Goal: Task Accomplishment & Management: Manage account settings

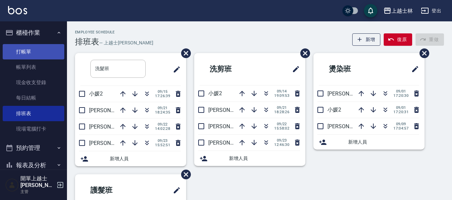
click at [33, 48] on link "打帳單" at bounding box center [34, 51] width 62 height 15
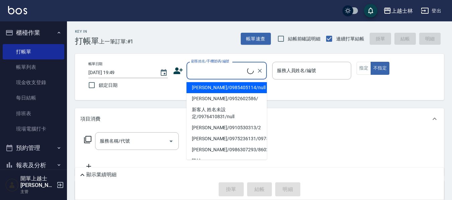
click at [194, 72] on input "顧客姓名/手機號碼/編號" at bounding box center [218, 71] width 58 height 12
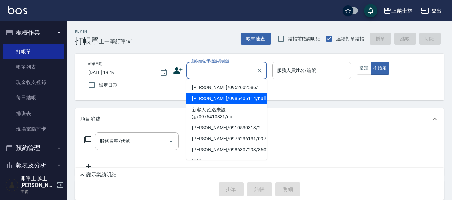
click at [228, 98] on li "[PERSON_NAME]/0985405114/null" at bounding box center [226, 98] width 80 height 11
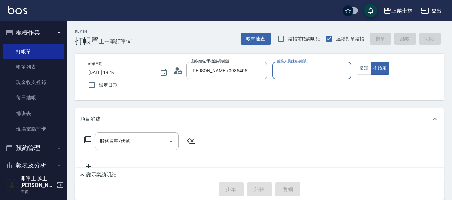
type input "[PERSON_NAME]/0985405114/null"
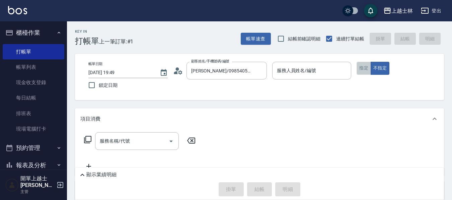
click at [361, 68] on button "指定" at bounding box center [363, 68] width 14 height 13
type input "[PERSON_NAME]-8"
click at [86, 142] on icon at bounding box center [87, 139] width 7 height 7
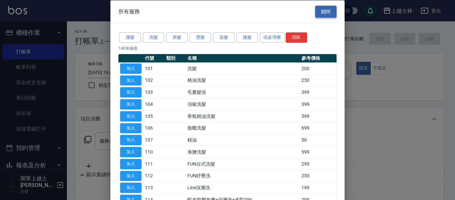
click at [327, 15] on button "關閉" at bounding box center [325, 11] width 21 height 12
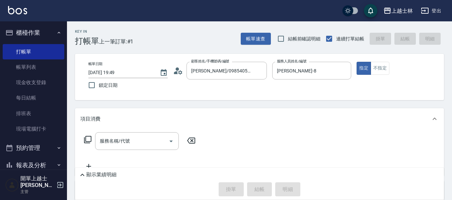
click at [375, 62] on div "帳單日期 [DATE] 19:49 鎖定日期 顧客姓名/手機號碼/編號 [PERSON_NAME]/0985405114/null 顧客姓名/手機號碼/編號 …" at bounding box center [259, 77] width 369 height 47
click at [376, 70] on button "不指定" at bounding box center [379, 68] width 19 height 13
click at [85, 133] on div "服務名稱/代號 服務名稱/代號" at bounding box center [139, 142] width 119 height 18
click at [86, 139] on icon at bounding box center [87, 139] width 7 height 7
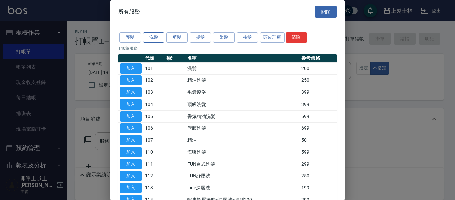
click at [150, 38] on button "洗髮" at bounding box center [153, 37] width 21 height 10
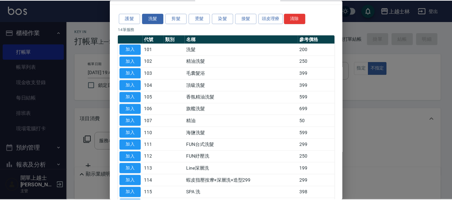
scroll to position [33, 0]
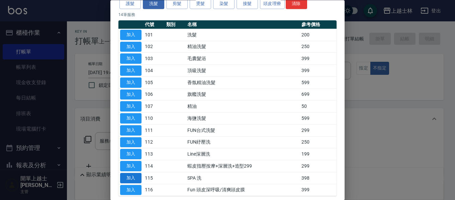
click at [128, 181] on button "加入" at bounding box center [130, 178] width 21 height 10
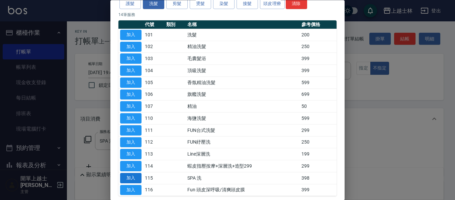
type input "SPA 洗(115)"
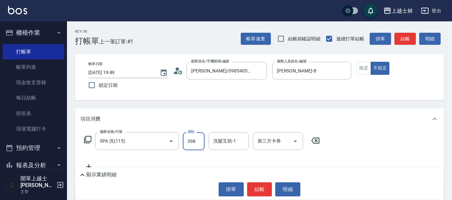
click at [195, 135] on input "398" at bounding box center [194, 142] width 22 height 18
type input "700"
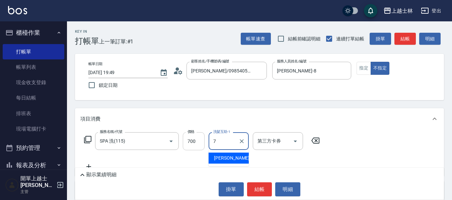
type input "[PERSON_NAME]-7"
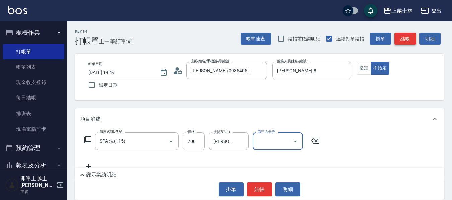
click at [406, 43] on button "結帳" at bounding box center [404, 39] width 21 height 12
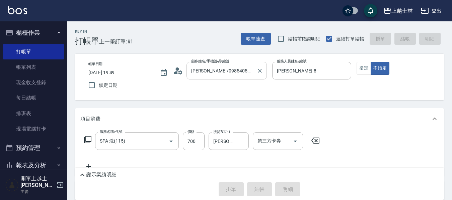
type input "[DATE] 19:50"
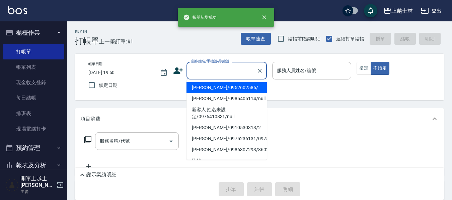
click at [217, 72] on input "顧客姓名/手機號碼/編號" at bounding box center [221, 71] width 64 height 12
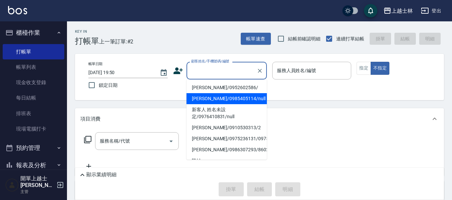
click at [218, 101] on li "[PERSON_NAME]/0985405114/null" at bounding box center [226, 98] width 80 height 11
type input "[PERSON_NAME]/0985405114/null"
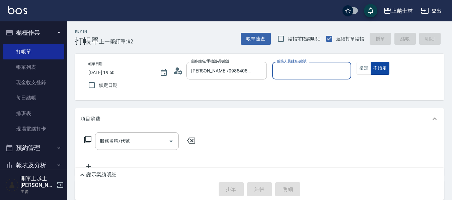
type input "[PERSON_NAME]-8"
click at [363, 71] on button "指定" at bounding box center [363, 68] width 14 height 13
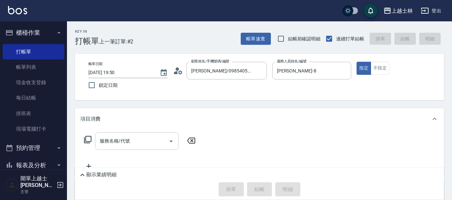
click at [148, 137] on input "服務名稱/代號" at bounding box center [132, 142] width 68 height 12
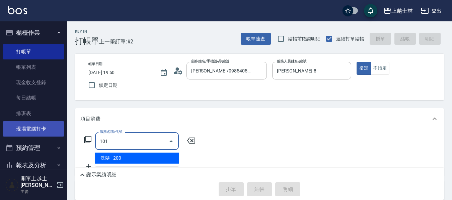
type input "洗髮(101)"
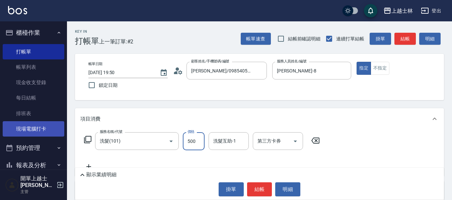
type input "500"
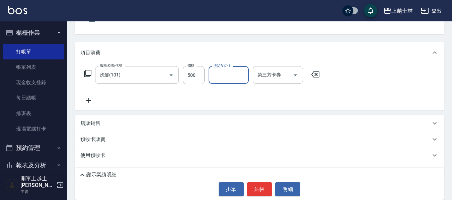
scroll to position [67, 0]
click at [91, 101] on icon at bounding box center [88, 100] width 17 height 8
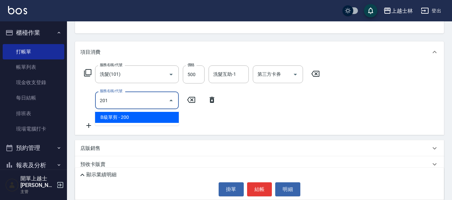
type input "B級單剪(201)"
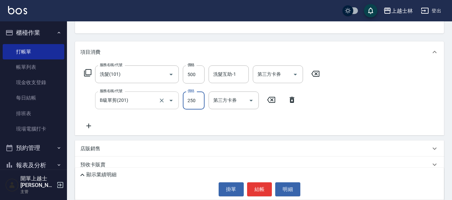
type input "250"
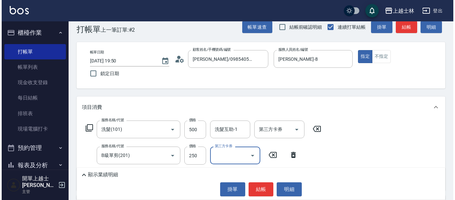
scroll to position [0, 0]
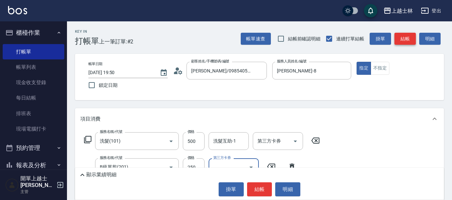
click at [406, 41] on button "結帳" at bounding box center [404, 39] width 21 height 12
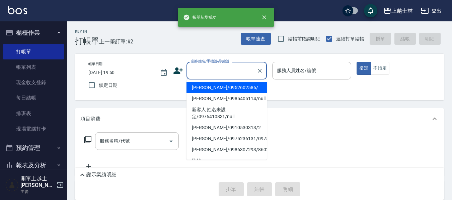
click at [234, 69] on input "顧客姓名/手機號碼/編號" at bounding box center [221, 71] width 64 height 12
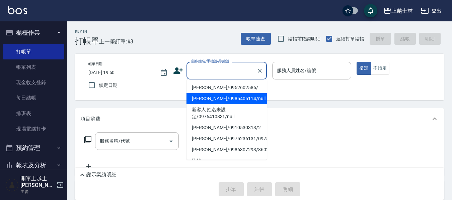
click at [221, 101] on li "[PERSON_NAME]/0985405114/null" at bounding box center [226, 98] width 80 height 11
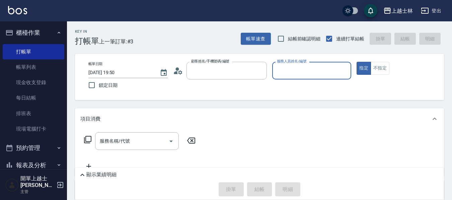
type input "[PERSON_NAME]/0985405114/null"
type input "[PERSON_NAME]-8"
click at [85, 141] on icon at bounding box center [87, 139] width 7 height 7
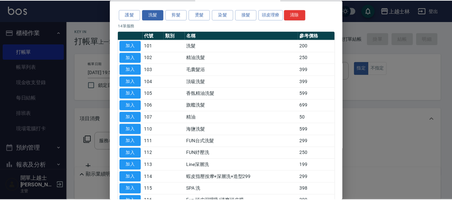
scroll to position [33, 0]
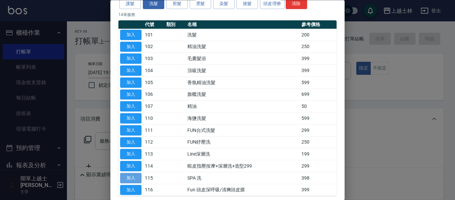
click at [132, 178] on button "加入" at bounding box center [130, 178] width 21 height 10
type input "SPA 洗(115)"
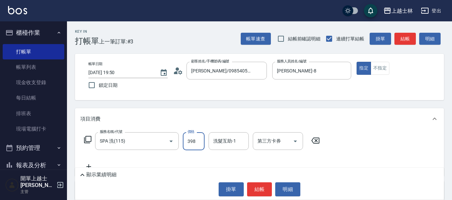
click at [195, 140] on input "398" at bounding box center [194, 142] width 22 height 18
type input "700"
click at [402, 38] on button "結帳" at bounding box center [404, 39] width 21 height 12
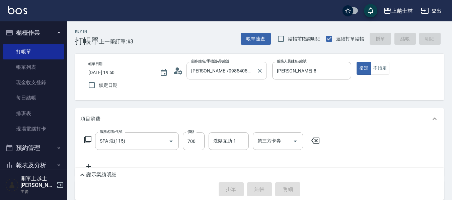
type input "[DATE] 19:51"
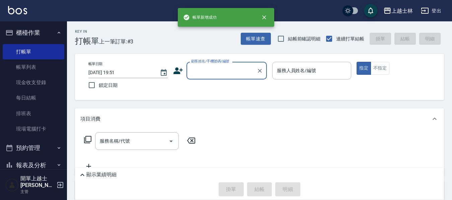
click at [220, 73] on input "顧客姓名/手機號碼/編號" at bounding box center [221, 71] width 64 height 12
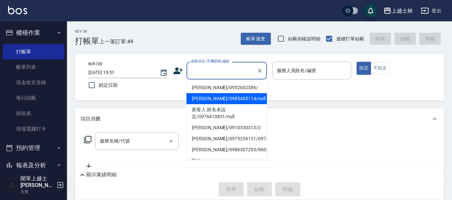
click at [225, 97] on li "[PERSON_NAME]/0985405114/null" at bounding box center [226, 98] width 80 height 11
type input "[PERSON_NAME]/0985405114/null"
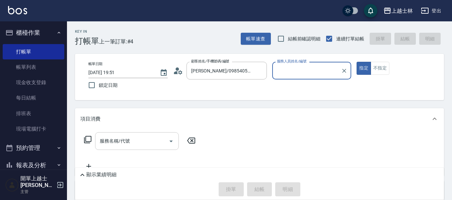
type input "[PERSON_NAME]-8"
click at [115, 142] on div "服務名稱/代號 服務名稱/代號" at bounding box center [137, 142] width 84 height 18
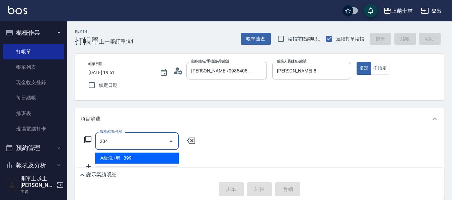
type input "A級洗+剪(204)"
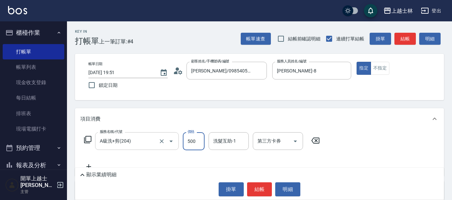
type input "500"
click at [407, 51] on div "Key In 打帳單 上一筆訂單:#4 帳單速查 結帳前確認明細 連續打單結帳 掛單 結帳 明細 帳單日期 [DATE] 19:51 鎖定日期 顧客姓名/手機…" at bounding box center [259, 159] width 385 height 277
click at [402, 34] on button "結帳" at bounding box center [404, 39] width 21 height 12
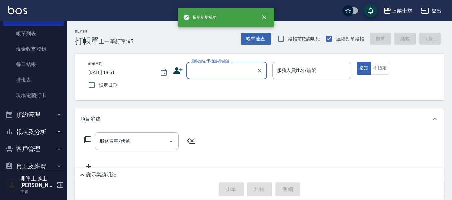
scroll to position [67, 0]
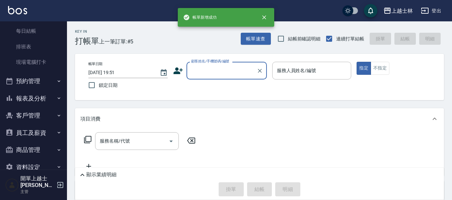
click at [36, 102] on button "報表及分析" at bounding box center [34, 98] width 62 height 17
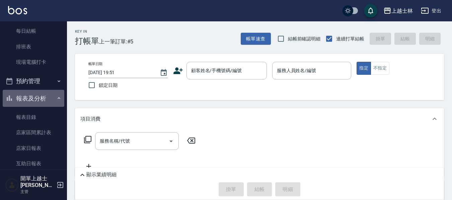
click at [36, 102] on button "報表及分析" at bounding box center [34, 98] width 62 height 17
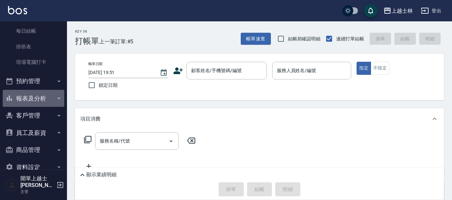
click at [36, 102] on button "報表及分析" at bounding box center [34, 98] width 62 height 17
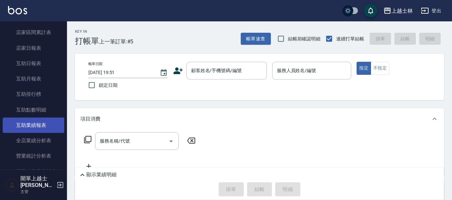
scroll to position [201, 0]
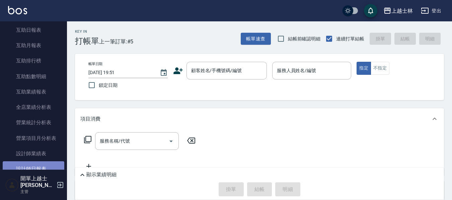
click at [45, 166] on link "設計師日報表" at bounding box center [34, 169] width 62 height 15
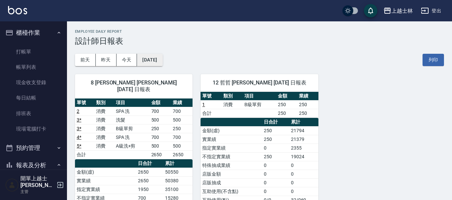
click at [161, 56] on button "[DATE]" at bounding box center [149, 60] width 25 height 12
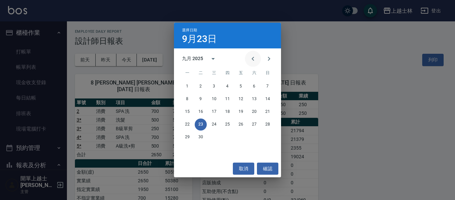
click at [251, 60] on icon "Previous month" at bounding box center [253, 59] width 8 height 8
click at [253, 124] on button "23" at bounding box center [254, 125] width 12 height 12
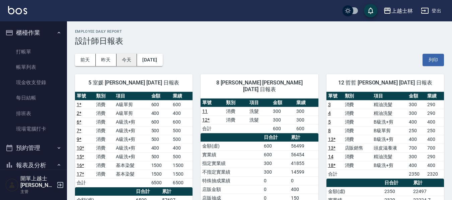
click at [127, 66] on button "今天" at bounding box center [126, 60] width 21 height 12
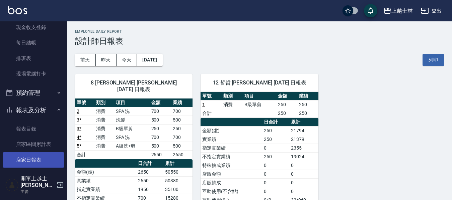
scroll to position [67, 0]
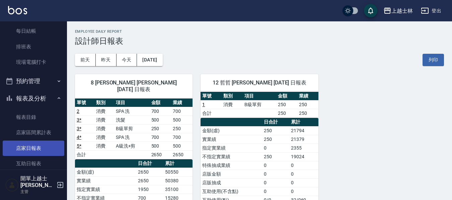
click at [38, 146] on link "店家日報表" at bounding box center [34, 148] width 62 height 15
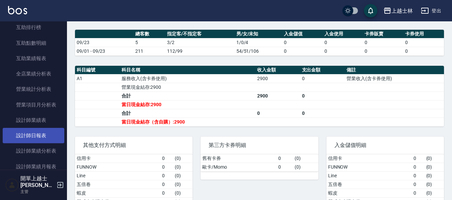
scroll to position [268, 0]
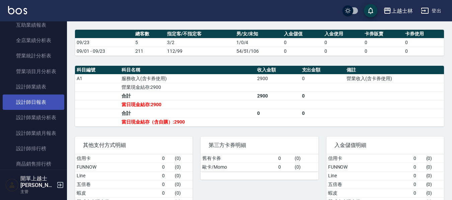
drag, startPoint x: 25, startPoint y: 105, endPoint x: 36, endPoint y: 110, distance: 12.3
click at [25, 105] on link "設計師日報表" at bounding box center [34, 102] width 62 height 15
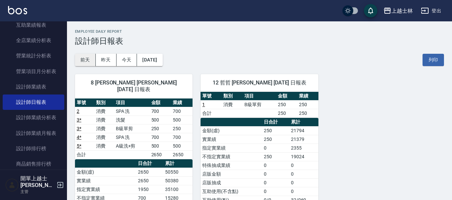
click at [81, 60] on button "前天" at bounding box center [85, 60] width 21 height 12
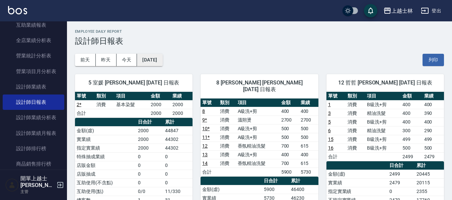
click at [159, 58] on button "[DATE]" at bounding box center [149, 60] width 25 height 12
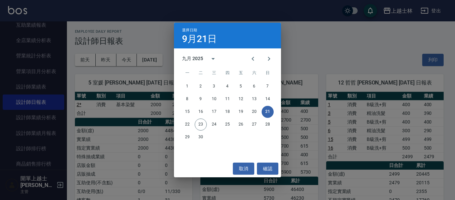
click at [105, 140] on div "選擇日期 [DATE] 九月 2025 一 二 三 四 五 六 日 1 2 3 4 5 6 7 8 9 10 11 12 13 14 15 16 17 18 …" at bounding box center [227, 100] width 455 height 200
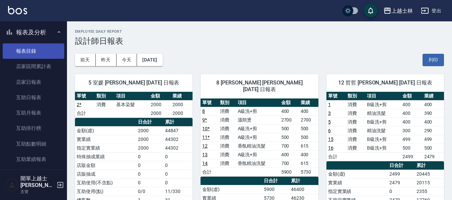
scroll to position [100, 0]
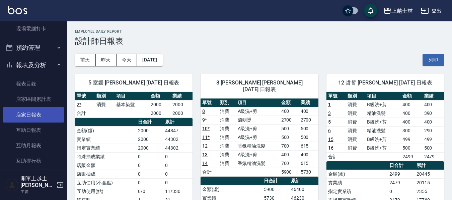
click at [33, 114] on link "店家日報表" at bounding box center [34, 114] width 62 height 15
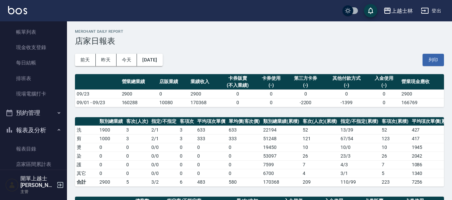
scroll to position [33, 0]
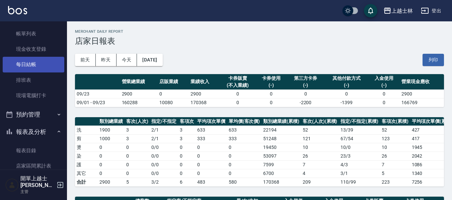
click at [29, 69] on link "每日結帳" at bounding box center [34, 64] width 62 height 15
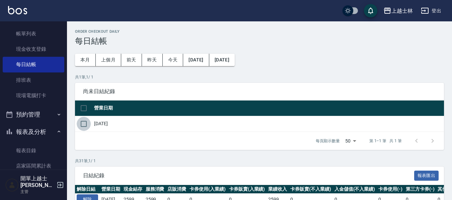
click at [83, 125] on input "checkbox" at bounding box center [84, 124] width 14 height 14
checkbox input "true"
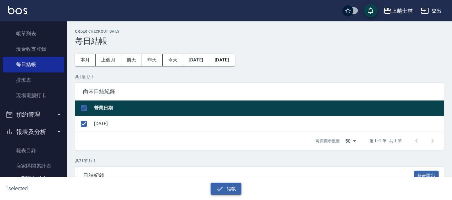
click at [234, 191] on button "結帳" at bounding box center [225, 189] width 31 height 12
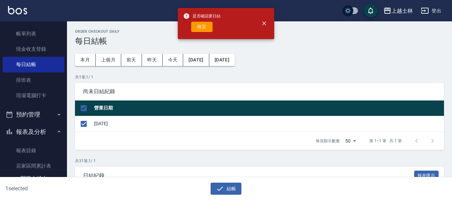
click at [201, 33] on div "是否確認要日結 確定" at bounding box center [201, 23] width 37 height 27
click at [201, 28] on button "確定" at bounding box center [201, 27] width 21 height 10
checkbox input "false"
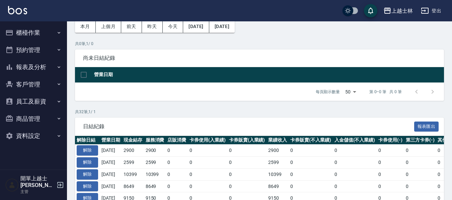
scroll to position [67, 0]
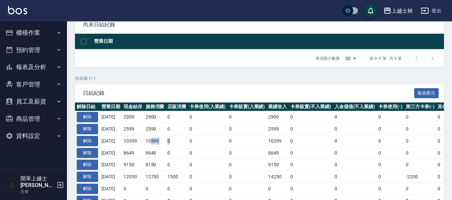
drag, startPoint x: 158, startPoint y: 142, endPoint x: 190, endPoint y: 139, distance: 32.9
click at [190, 139] on tr "解除 [DATE] 10399 10399 0 0 0 10399 0 0 0 0 0 0 10399 0 0 0 [DATE]" at bounding box center [377, 141] width 604 height 12
click at [202, 149] on td "0" at bounding box center [207, 153] width 39 height 12
click at [169, 88] on div "日結紀錄 報表匯出" at bounding box center [259, 93] width 369 height 18
click at [38, 69] on button "報表及分析" at bounding box center [34, 67] width 62 height 17
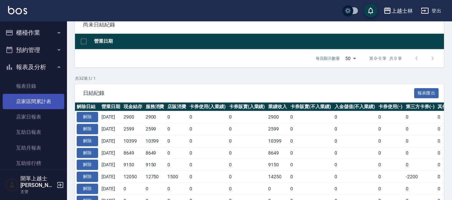
click at [50, 103] on link "店家區間累計表" at bounding box center [34, 101] width 62 height 15
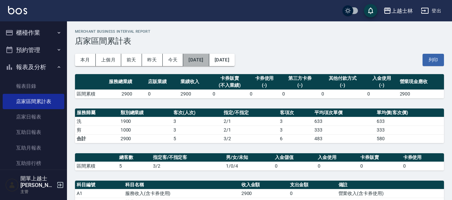
click at [201, 64] on button "[DATE]" at bounding box center [196, 60] width 26 height 12
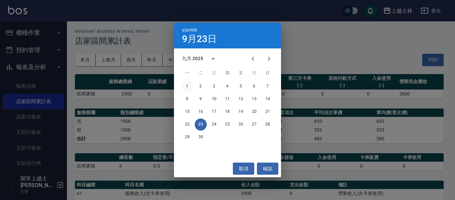
click at [189, 85] on button "1" at bounding box center [187, 87] width 12 height 12
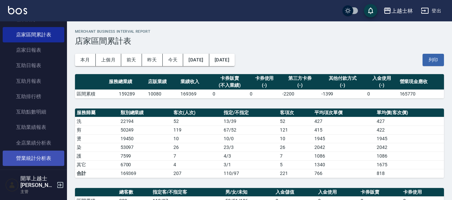
scroll to position [100, 0]
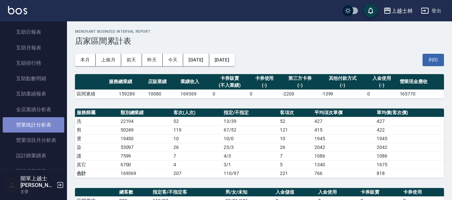
click at [40, 123] on link "營業統計分析表" at bounding box center [34, 124] width 62 height 15
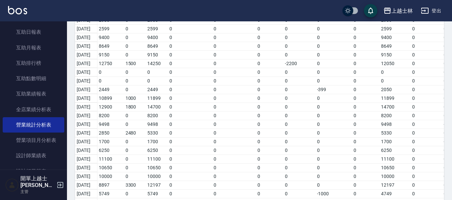
scroll to position [104, 0]
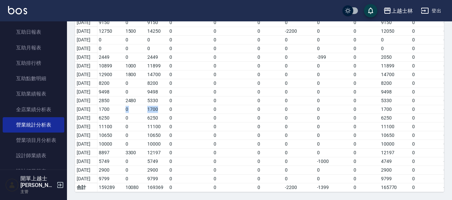
drag, startPoint x: 118, startPoint y: 106, endPoint x: 172, endPoint y: 108, distance: 53.6
click at [172, 108] on tr "2025/09/09 1700 0 1700 0 0 0 0 0 0 1700 0 -660 0 1040" at bounding box center [298, 109] width 447 height 9
click at [176, 123] on td "0" at bounding box center [190, 126] width 44 height 9
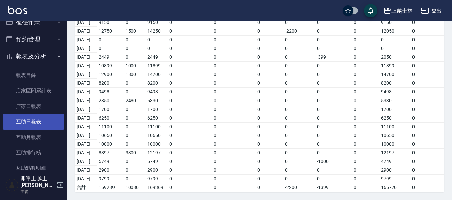
scroll to position [0, 0]
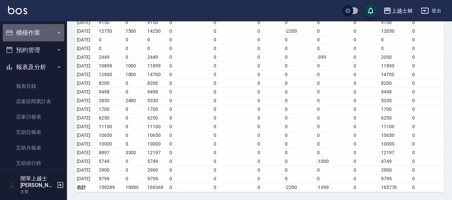
click at [47, 29] on button "櫃檯作業" at bounding box center [34, 32] width 62 height 17
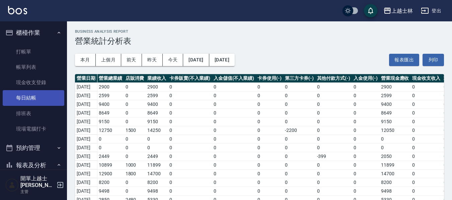
click at [34, 99] on link "每日結帳" at bounding box center [34, 97] width 62 height 15
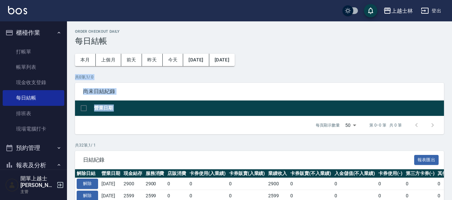
drag, startPoint x: 245, startPoint y: 67, endPoint x: 131, endPoint y: 123, distance: 127.3
drag, startPoint x: 219, startPoint y: 81, endPoint x: 214, endPoint y: 91, distance: 11.2
click at [219, 81] on div "共 0 筆, 1 / 0 尚未日結紀錄 營業日期 每頁顯示數量 50 50 第 0–0 筆 共 0 筆 0 selected 結帳" at bounding box center [259, 104] width 369 height 60
click at [189, 145] on p "共 32 筆, 1 / 1" at bounding box center [259, 146] width 369 height 6
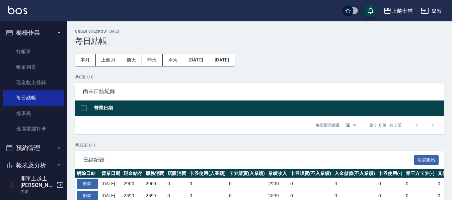
drag, startPoint x: 225, startPoint y: 56, endPoint x: 93, endPoint y: 96, distance: 137.9
click at [115, 91] on span "尚未日結紀錄" at bounding box center [259, 91] width 353 height 7
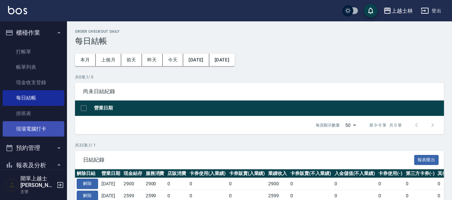
click at [39, 124] on link "現場電腦打卡" at bounding box center [34, 128] width 62 height 15
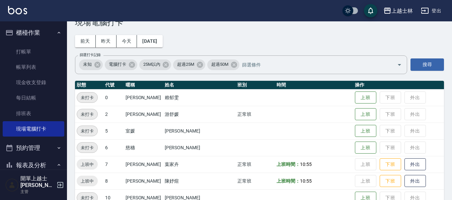
scroll to position [33, 0]
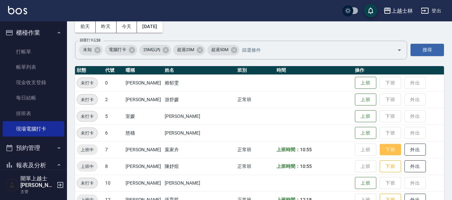
click at [379, 150] on button "下班" at bounding box center [389, 150] width 21 height 12
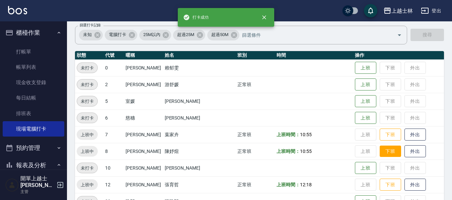
scroll to position [67, 0]
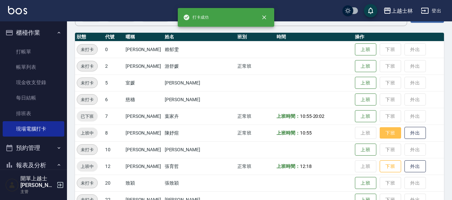
click at [383, 131] on button "下班" at bounding box center [389, 133] width 21 height 12
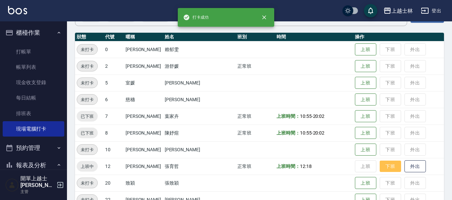
click at [380, 165] on button "下班" at bounding box center [389, 167] width 21 height 12
